Goal: Use online tool/utility: Utilize a website feature to perform a specific function

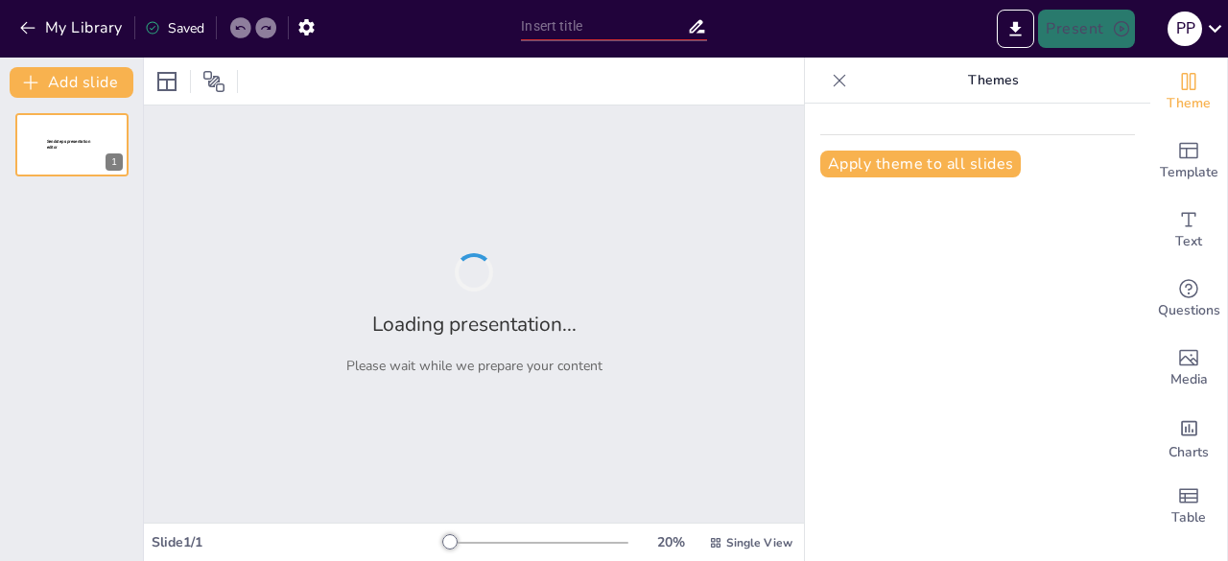
type input "The Dual Nature of Microspheres: Benefits vs. Drawbacks"
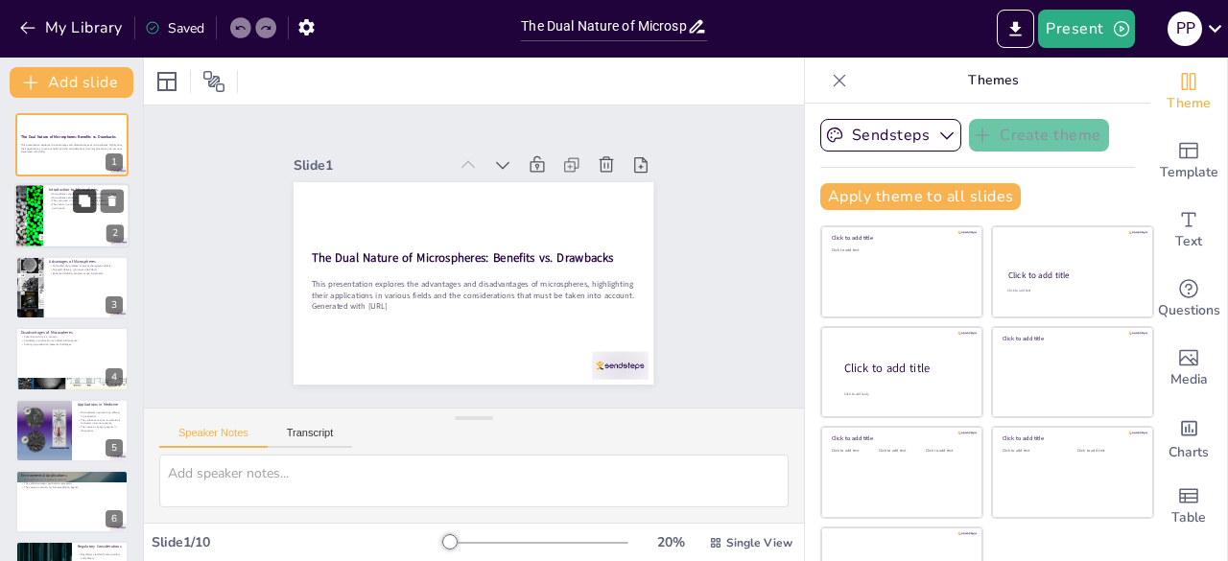
click at [84, 209] on button at bounding box center [84, 201] width 23 height 23
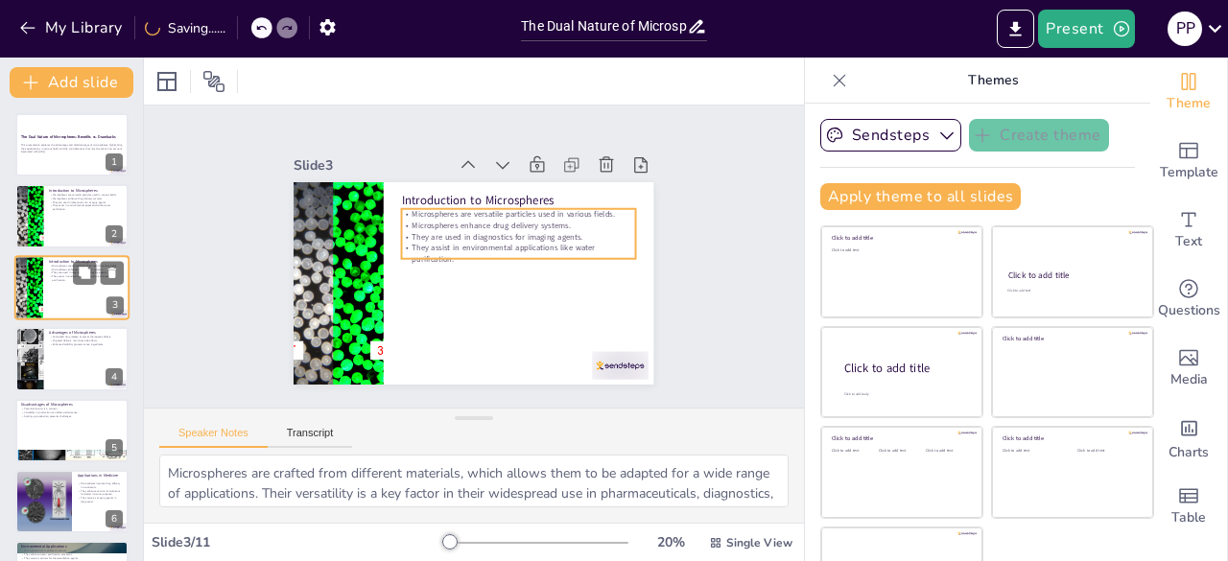
click at [57, 281] on p "They assist in environmental applications like water purification." at bounding box center [86, 277] width 75 height 7
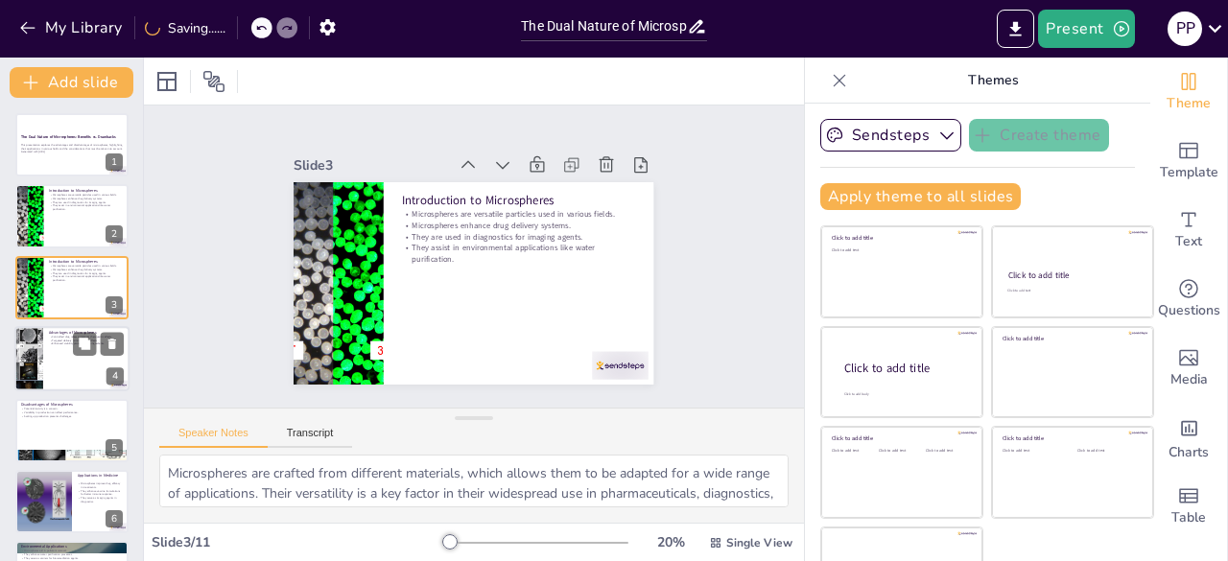
click at [57, 352] on div at bounding box center [71, 358] width 115 height 65
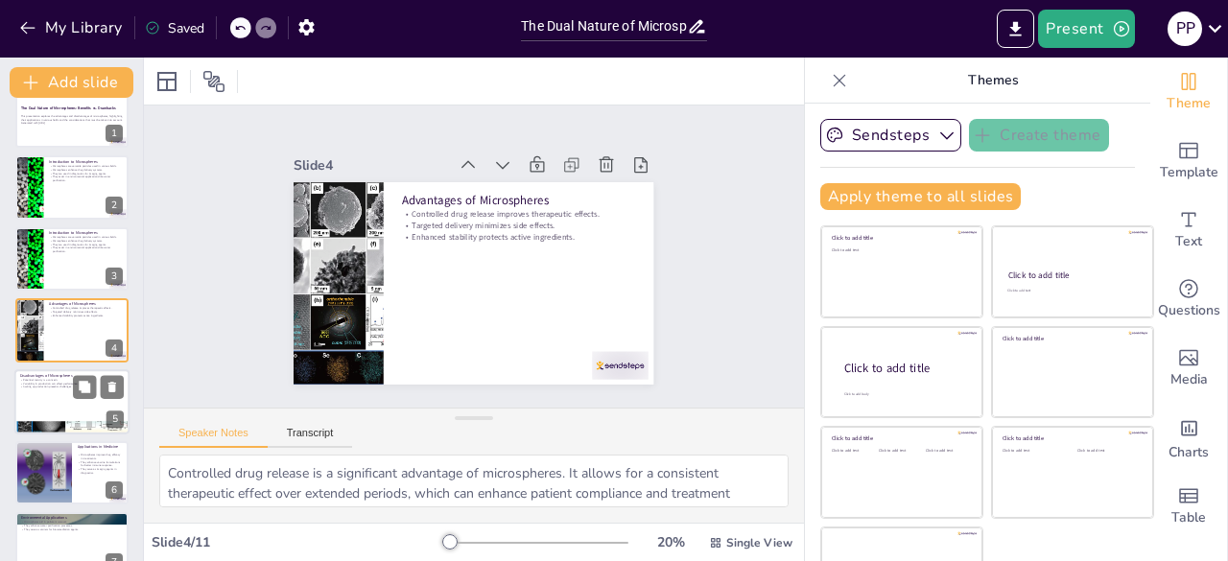
click at [50, 393] on div at bounding box center [71, 401] width 115 height 65
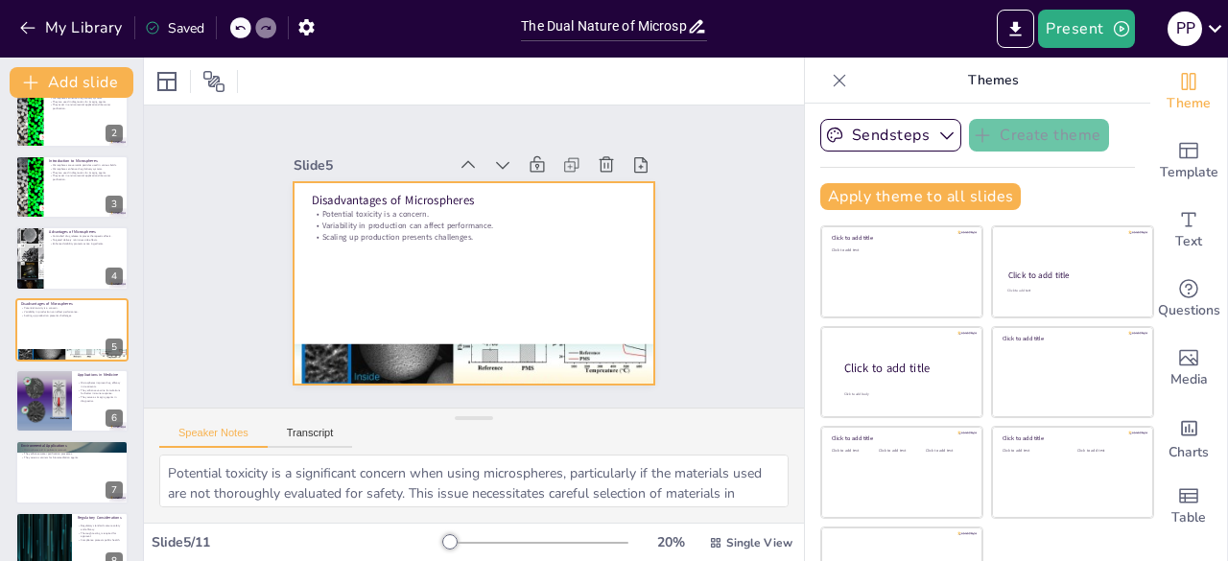
scroll to position [54, 0]
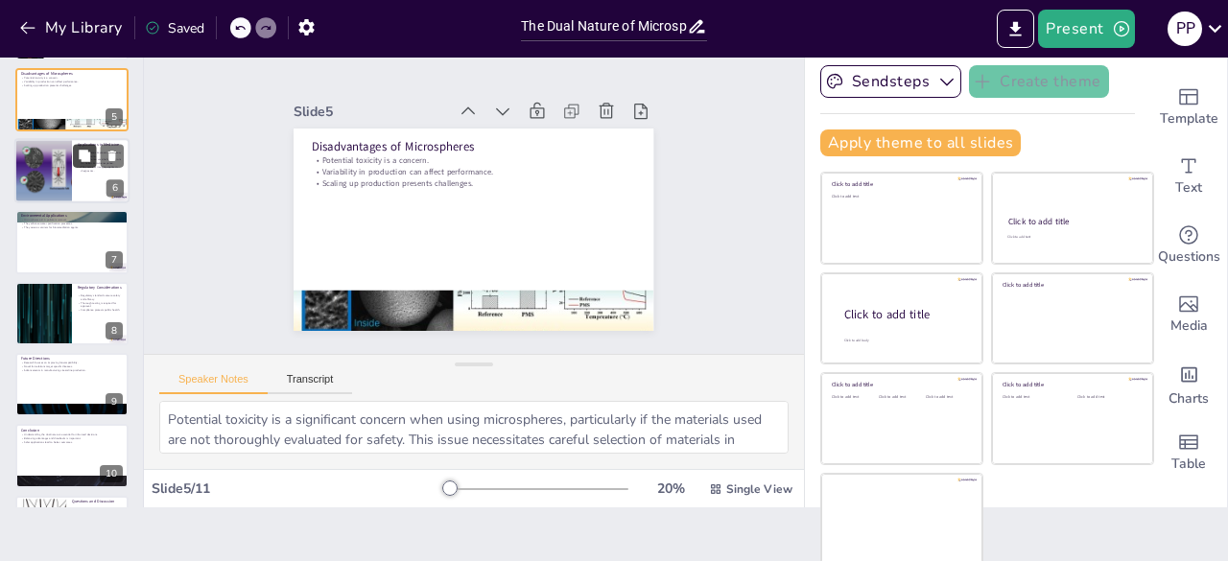
click at [90, 320] on div at bounding box center [71, 313] width 113 height 63
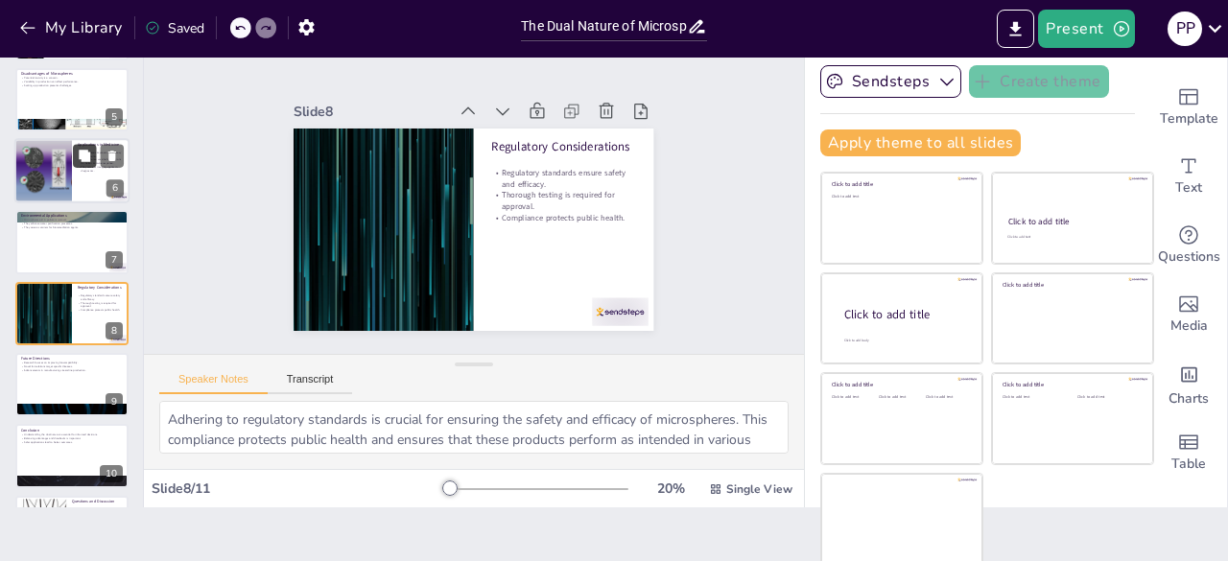
scroll to position [315, 0]
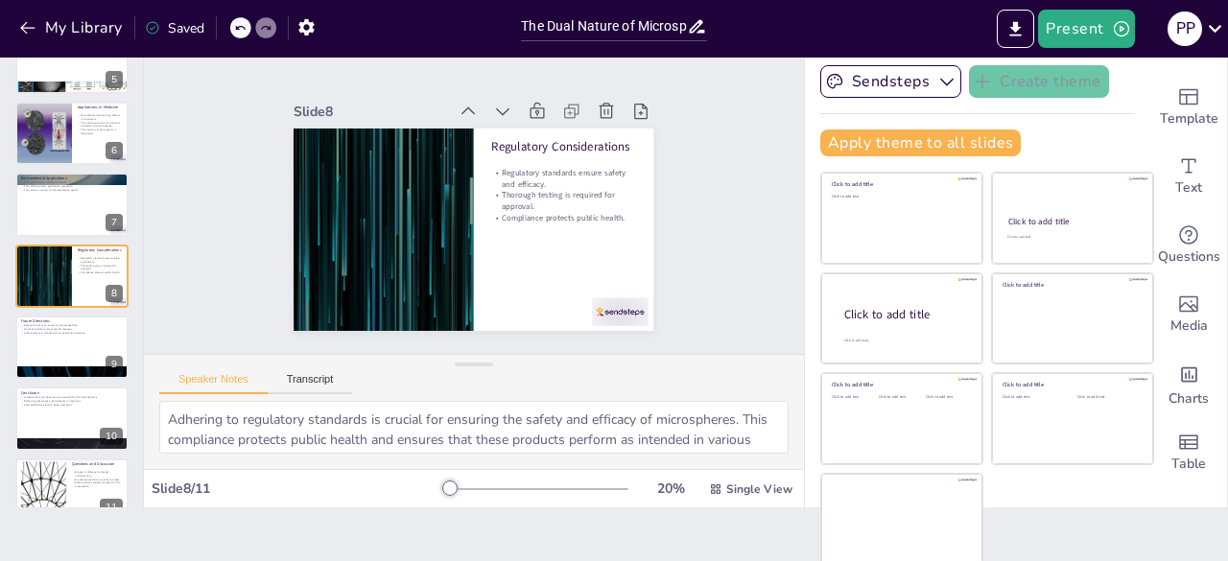
click at [89, 384] on div "The Dual Nature of Microspheres: Benefits vs. Drawbacks This presentation explo…" at bounding box center [71, 133] width 143 height 777
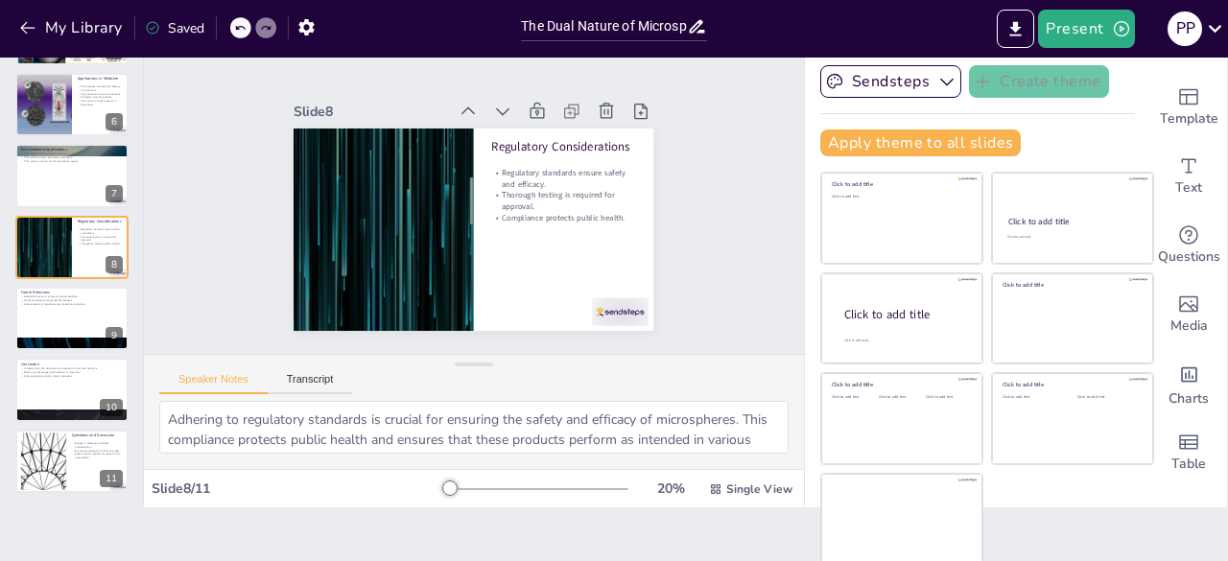
click at [89, 384] on button at bounding box center [84, 375] width 23 height 23
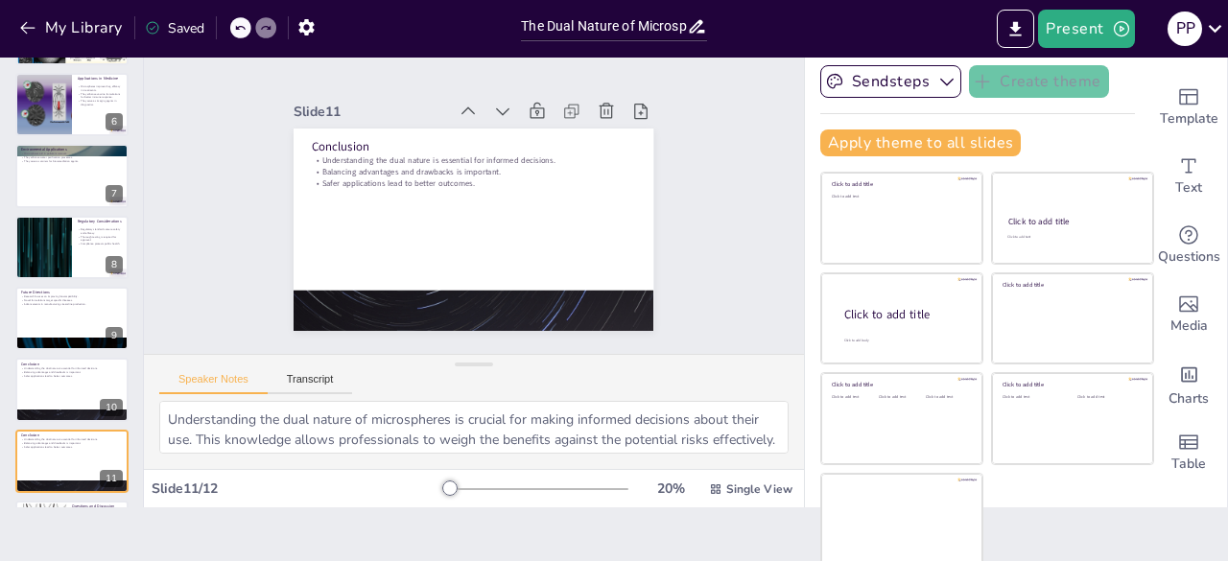
scroll to position [415, 0]
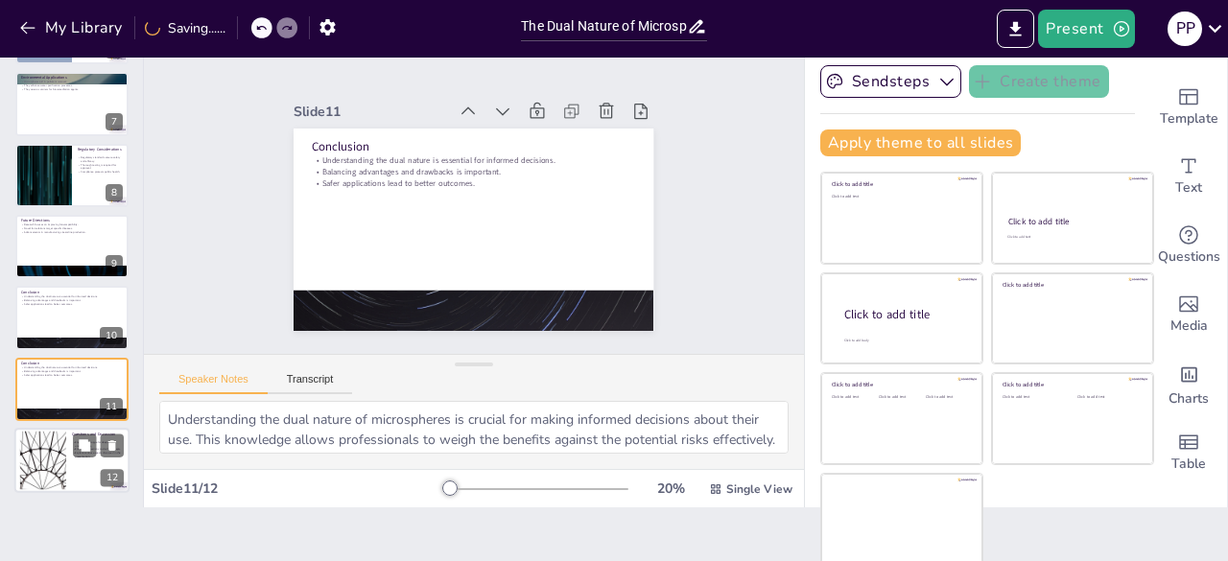
click at [96, 454] on div at bounding box center [98, 446] width 51 height 23
type textarea "Engaging in dialogue is essential for fostering a deeper understanding of micro…"
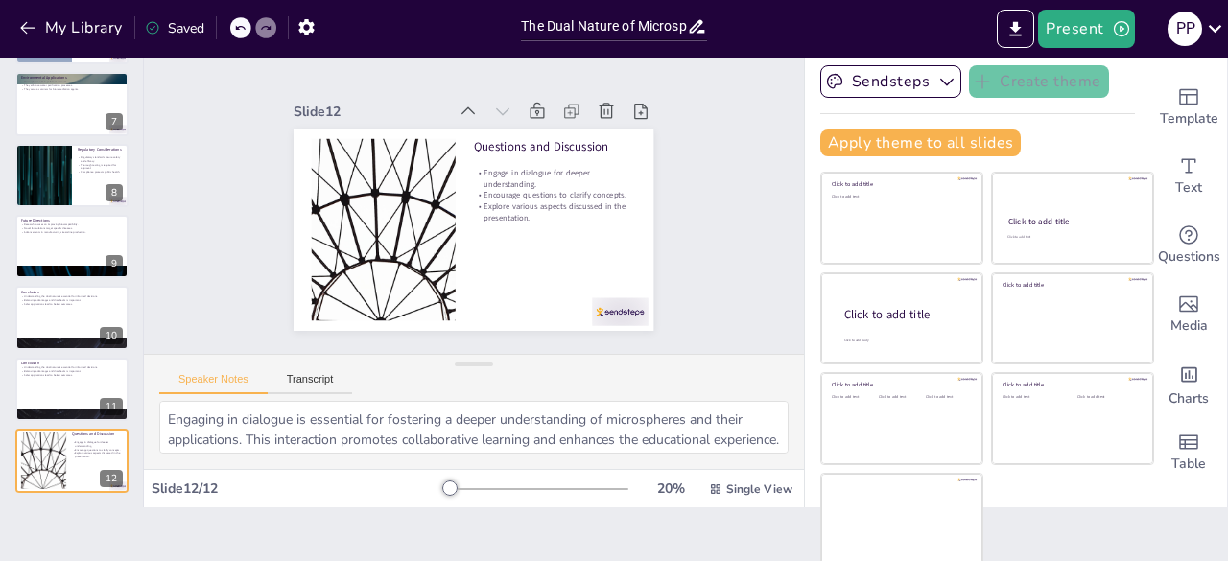
click at [11, 32] on div "My Library Saved" at bounding box center [162, 27] width 324 height 35
click at [694, 24] on icon at bounding box center [696, 26] width 15 height 13
click at [694, 32] on icon at bounding box center [697, 26] width 20 height 20
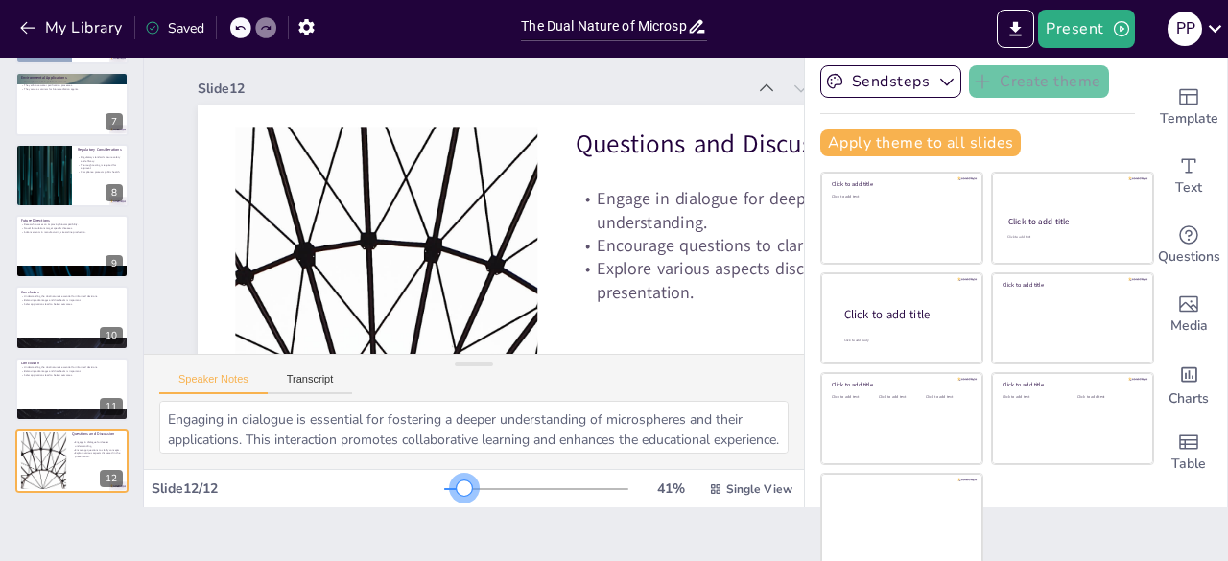
click at [444, 484] on div at bounding box center [536, 489] width 184 height 15
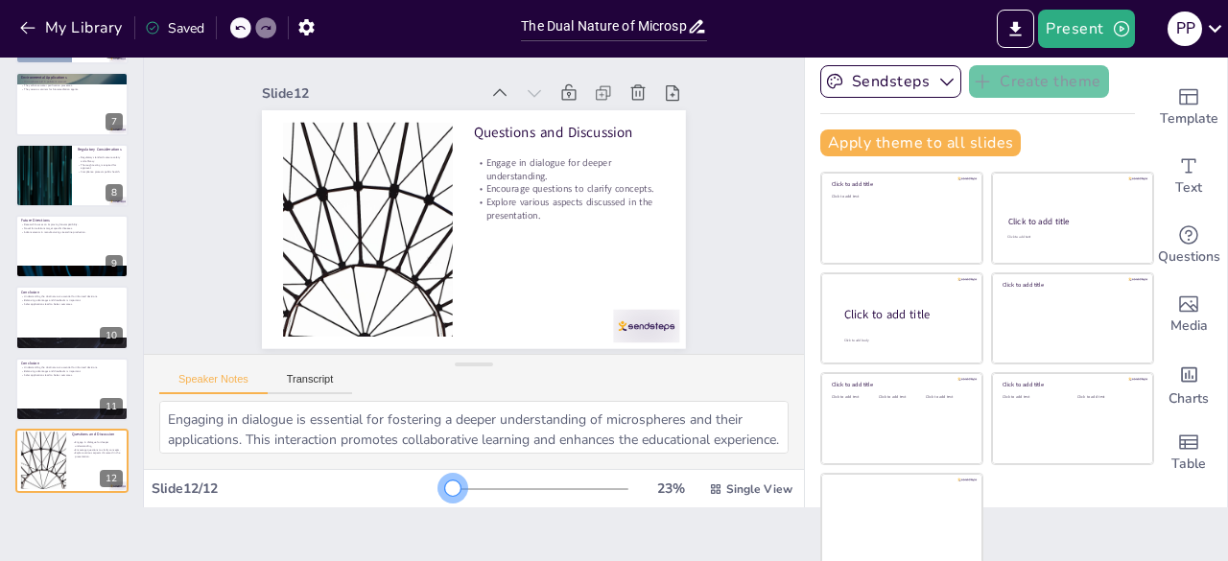
click at [444, 486] on div at bounding box center [536, 489] width 184 height 15
click at [29, 18] on icon "button" at bounding box center [27, 27] width 19 height 19
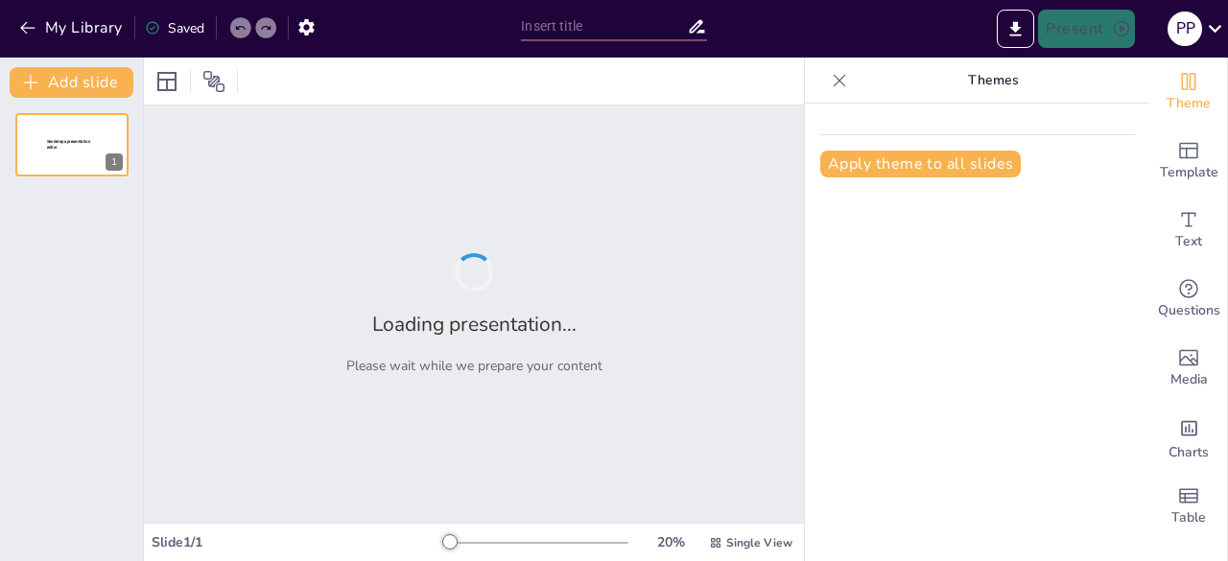
type input "A Balanced View on the Advantages and Disadvantages of Microspheres"
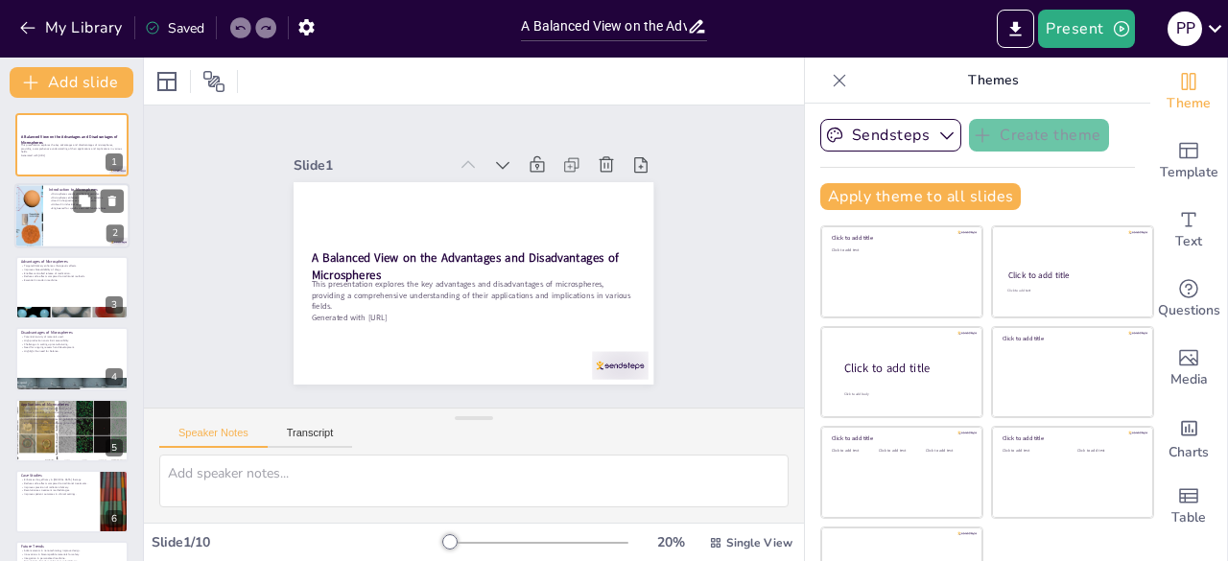
click at [45, 227] on div at bounding box center [71, 216] width 115 height 65
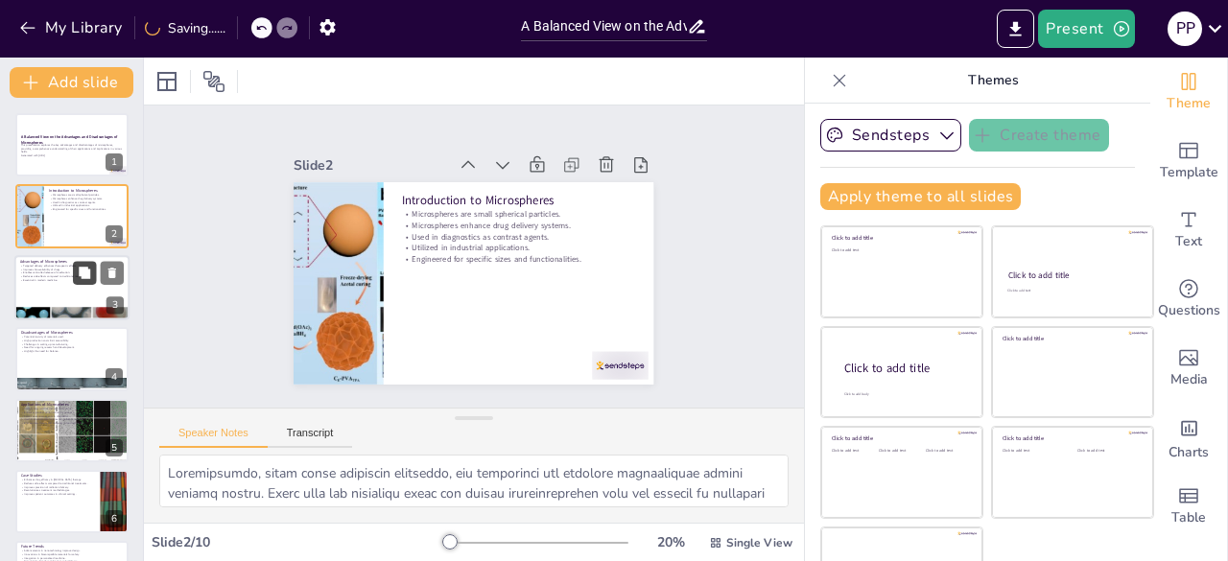
click at [75, 270] on button at bounding box center [84, 272] width 23 height 23
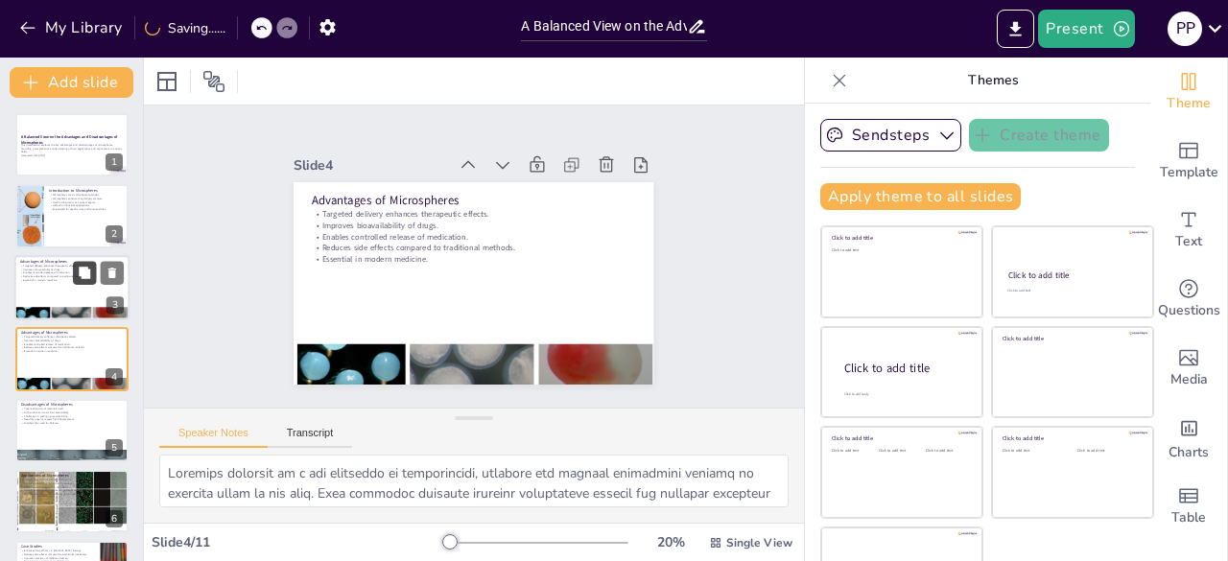
scroll to position [29, 0]
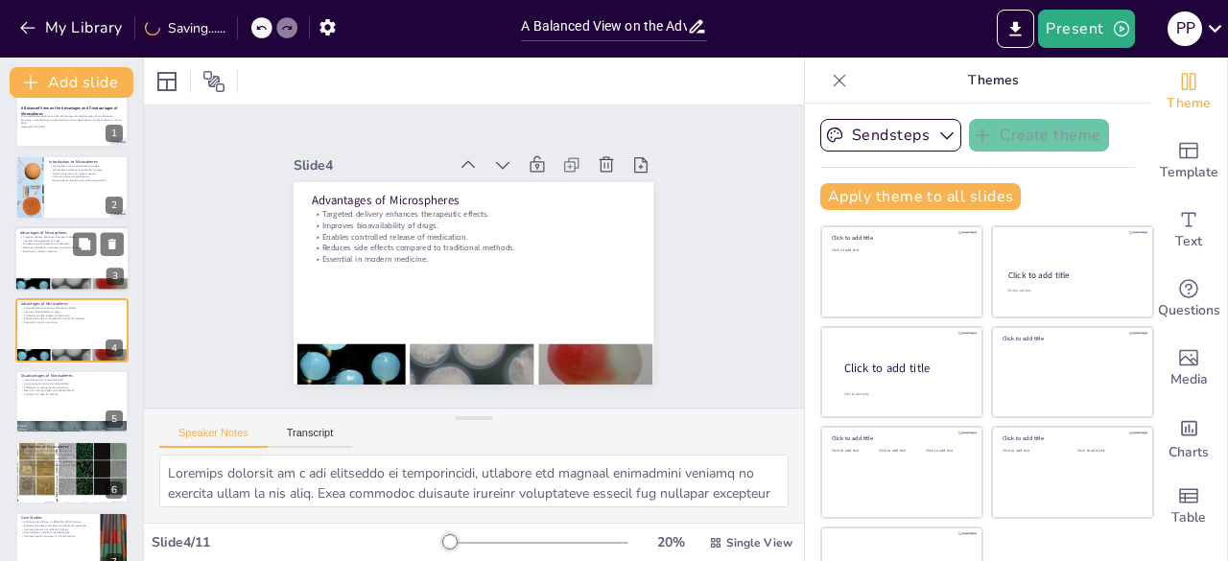
click at [48, 239] on p "Improves bioavailability of drugs." at bounding box center [72, 241] width 104 height 4
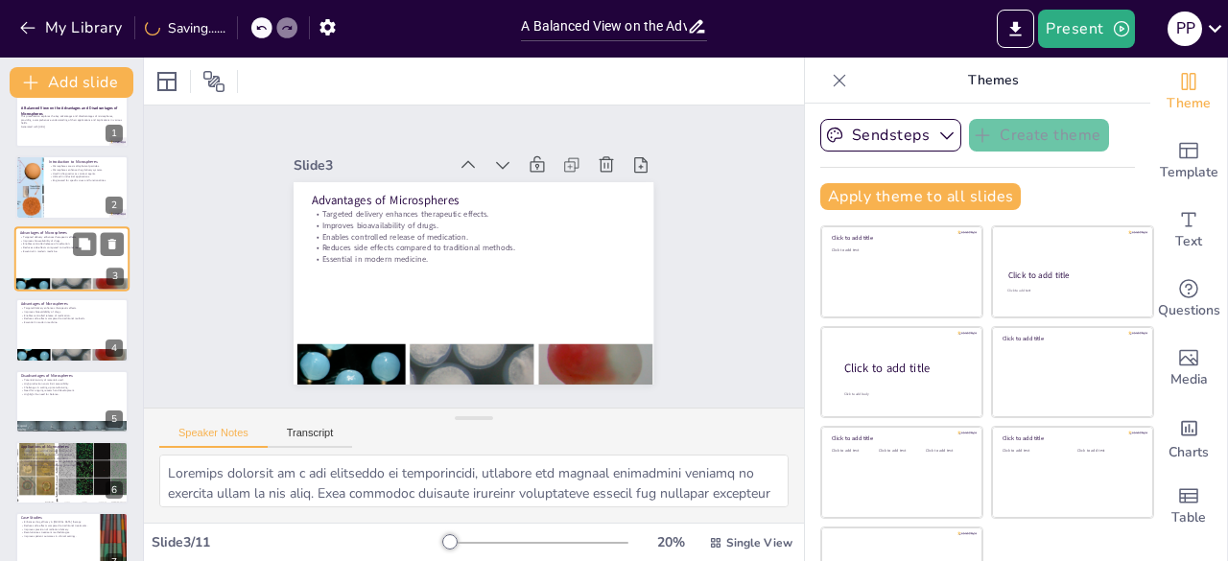
scroll to position [0, 0]
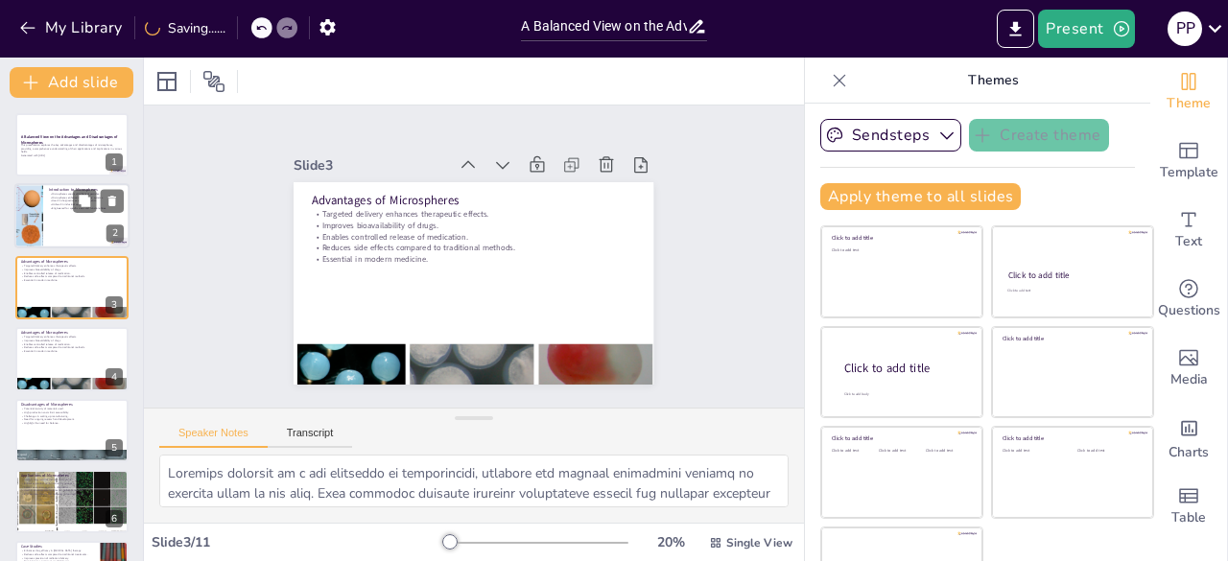
click at [55, 190] on p "Introduction to Microspheres" at bounding box center [86, 190] width 75 height 6
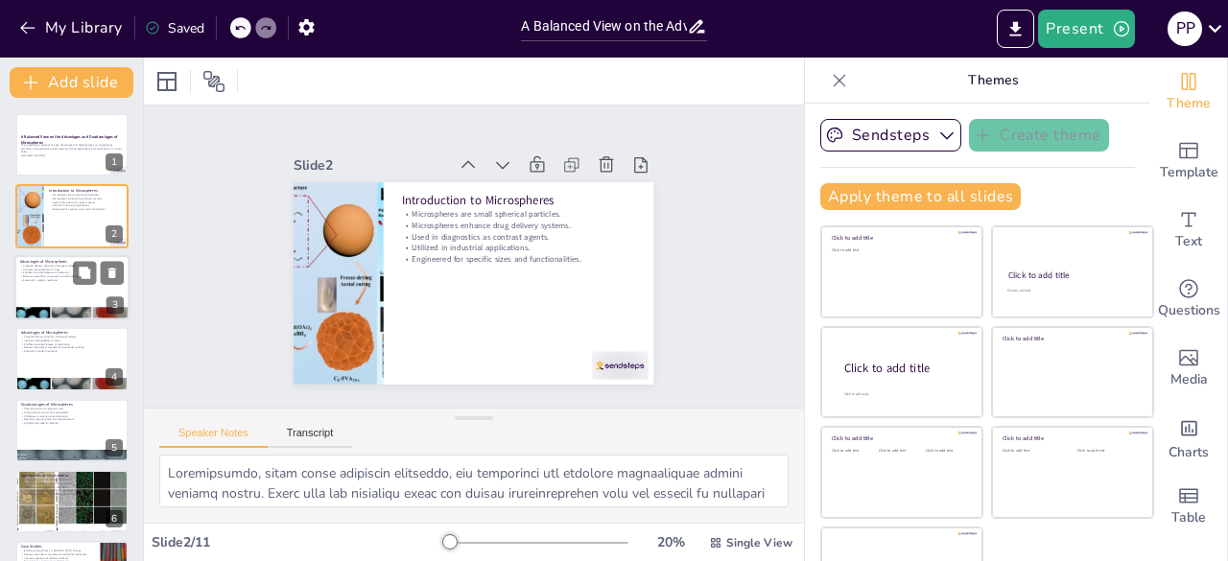
click at [69, 283] on div at bounding box center [71, 287] width 115 height 65
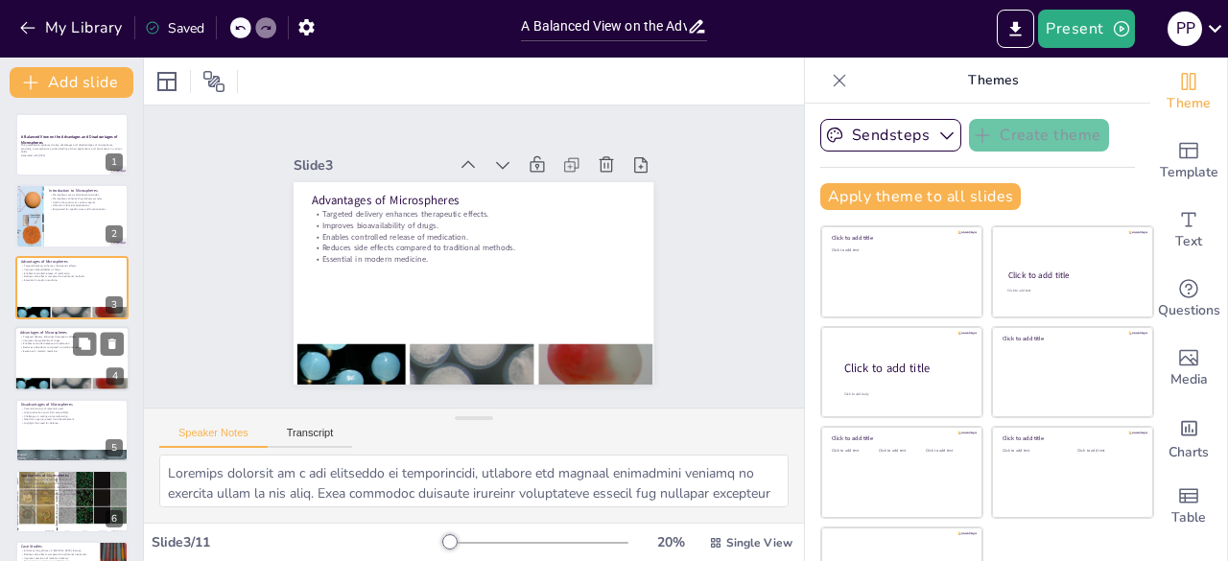
click at [45, 348] on p "Reduces side effects compared to traditional methods." at bounding box center [72, 348] width 104 height 4
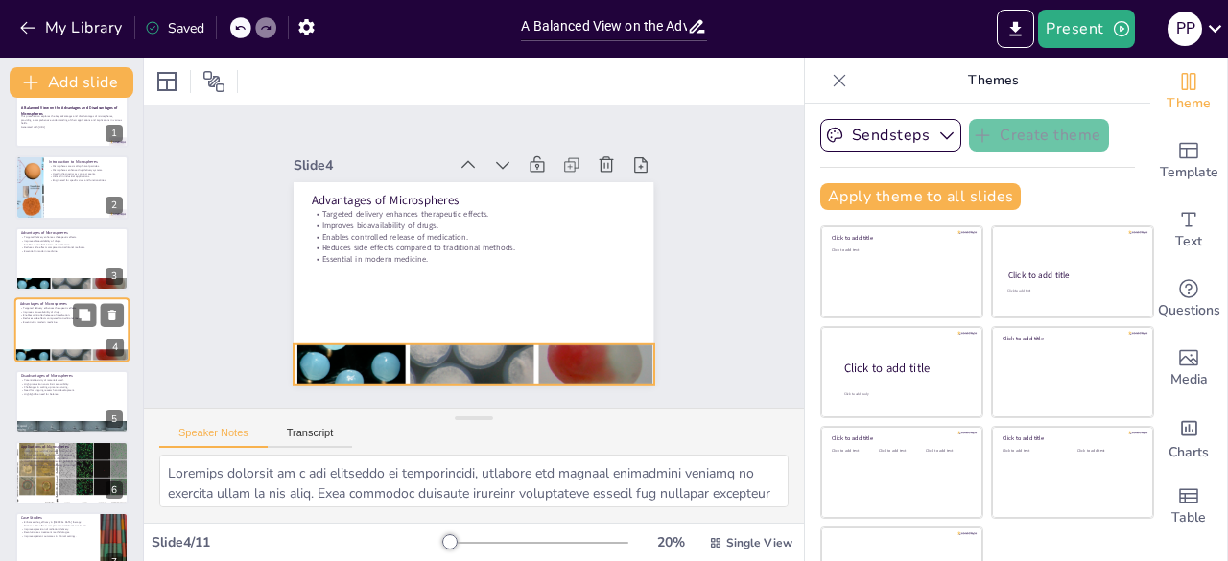
click at [45, 348] on div at bounding box center [71, 356] width 115 height 39
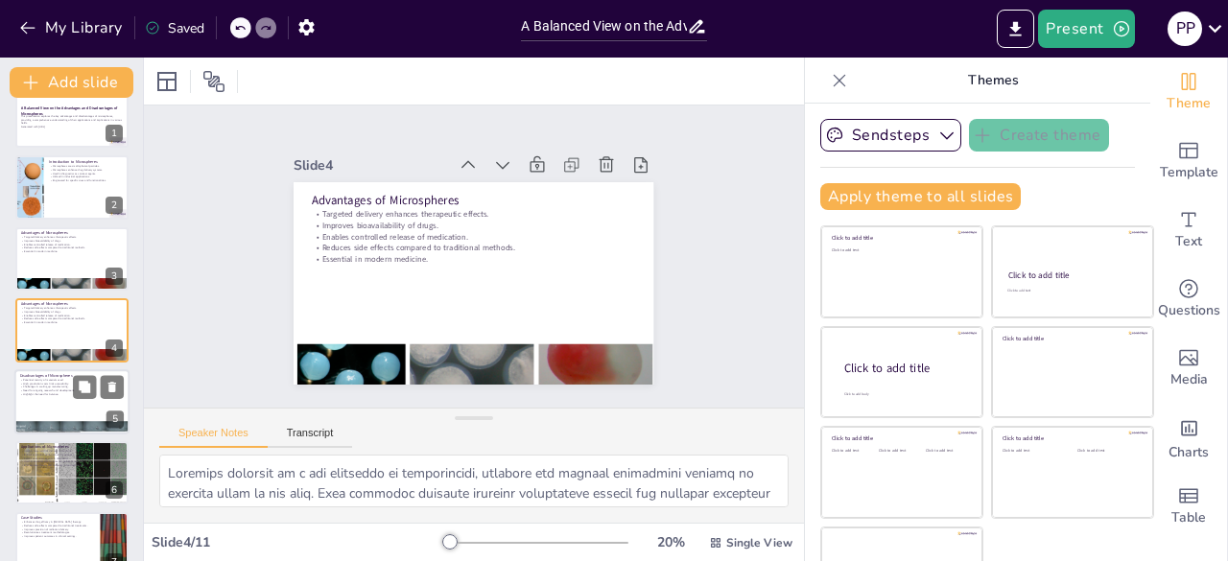
click at [40, 392] on p "Highlight the need for balance." at bounding box center [72, 394] width 104 height 4
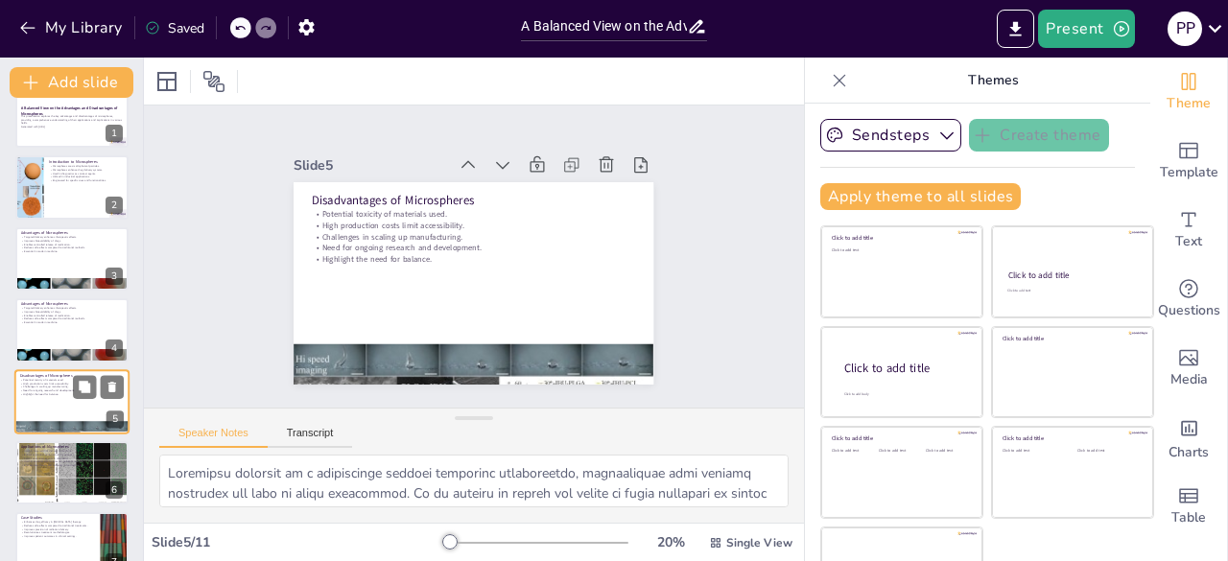
scroll to position [101, 0]
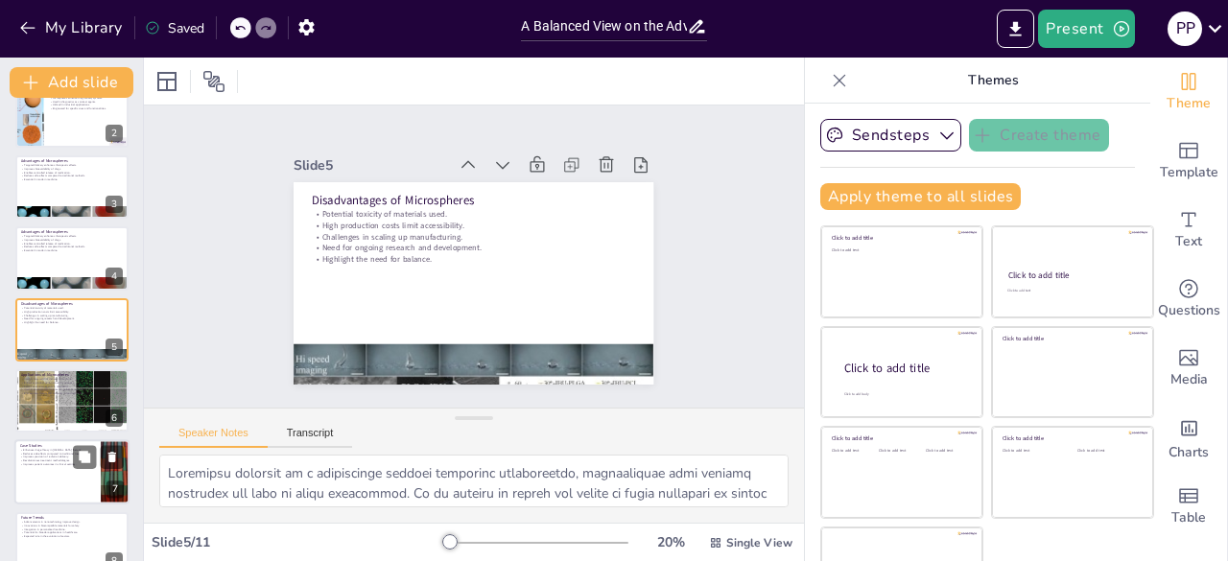
click at [53, 454] on p "Reduces side effects compared to traditional treatments." at bounding box center [57, 454] width 75 height 4
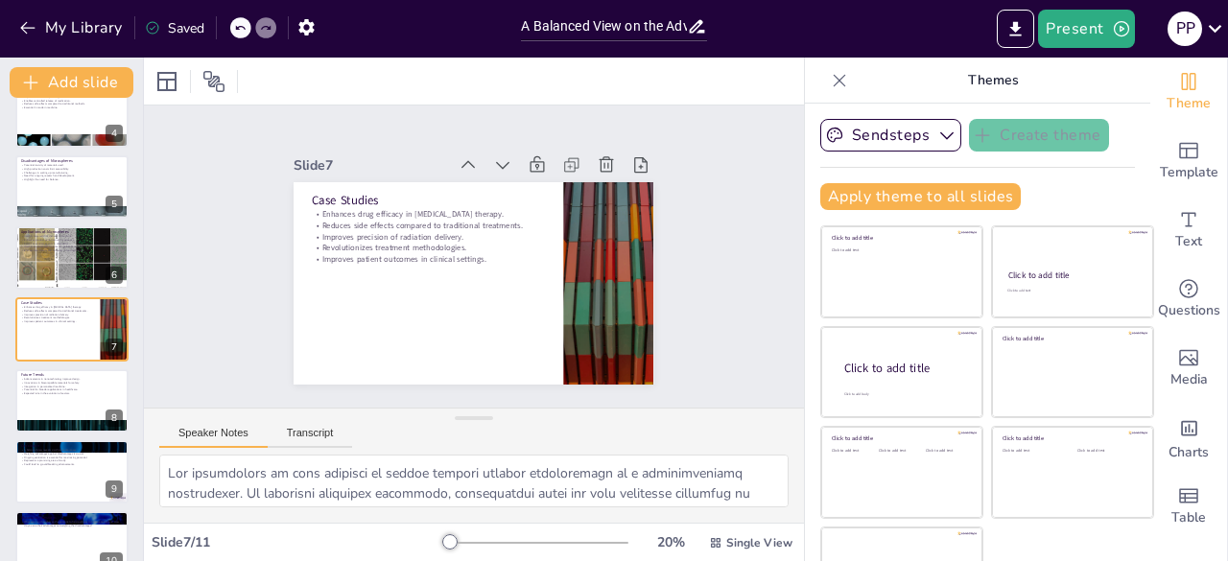
scroll to position [54, 0]
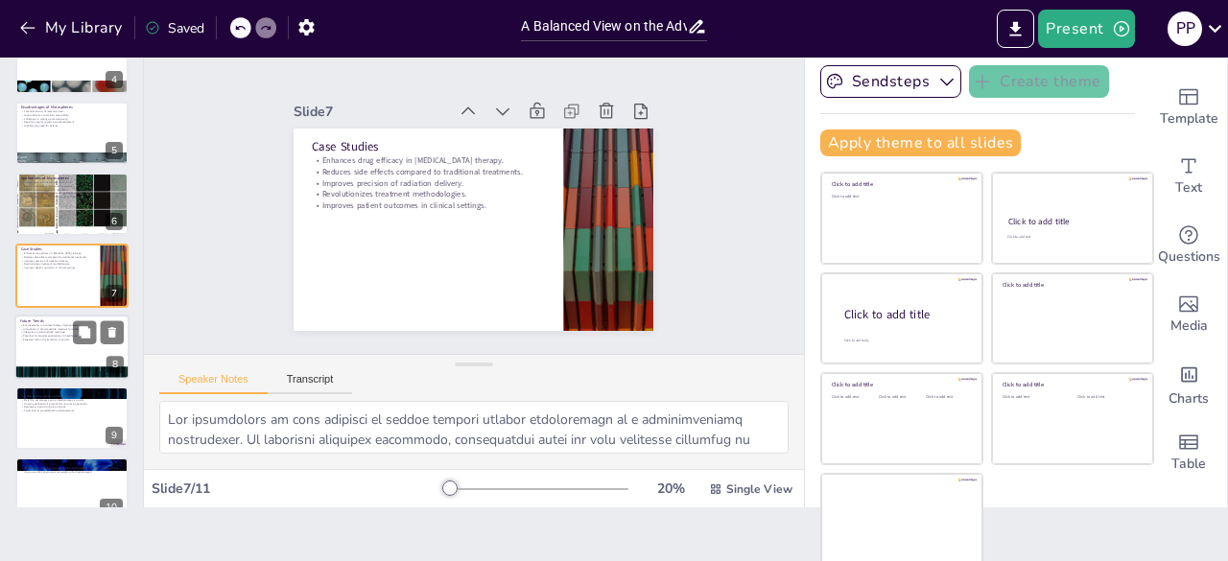
click at [40, 333] on p "Integration in personalized medicine." at bounding box center [72, 332] width 104 height 4
type textarea "Advancements in nanotechnology are crucial for improving the design of microsph…"
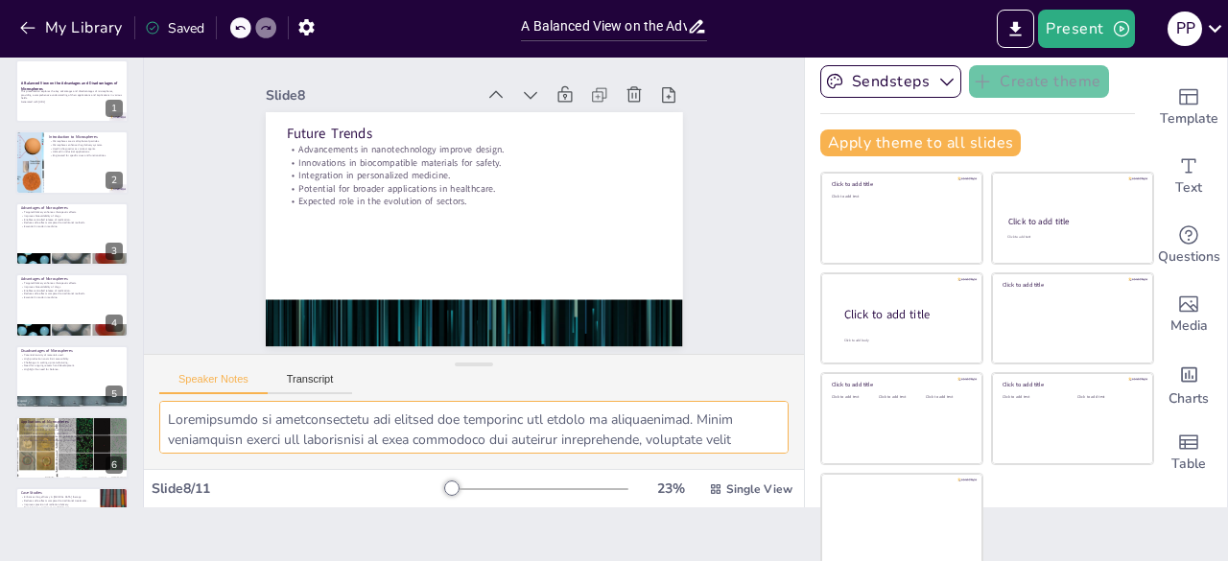
scroll to position [0, 0]
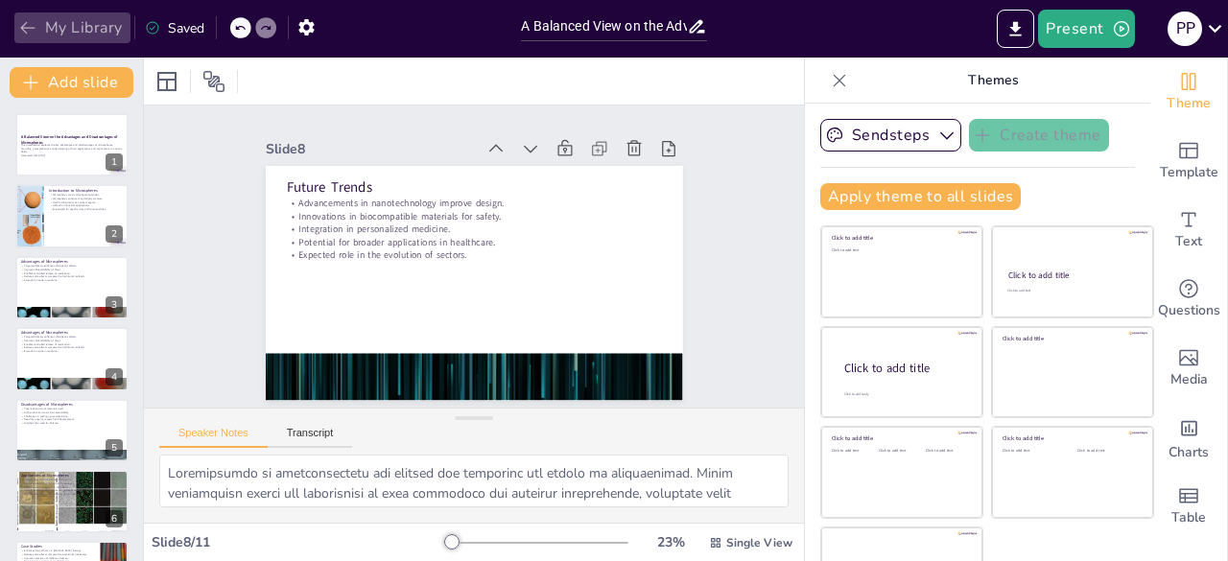
click at [33, 25] on icon "button" at bounding box center [27, 27] width 19 height 19
